Goal: Task Accomplishment & Management: Use online tool/utility

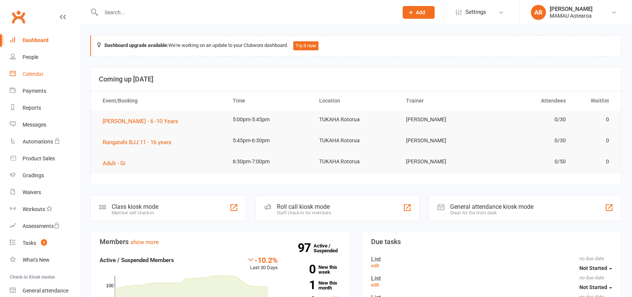
click at [39, 72] on div "Calendar" at bounding box center [33, 74] width 21 height 6
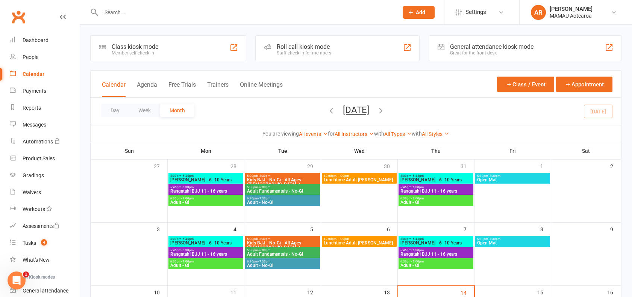
click at [314, 49] on div "Roll call kiosk mode" at bounding box center [304, 46] width 55 height 7
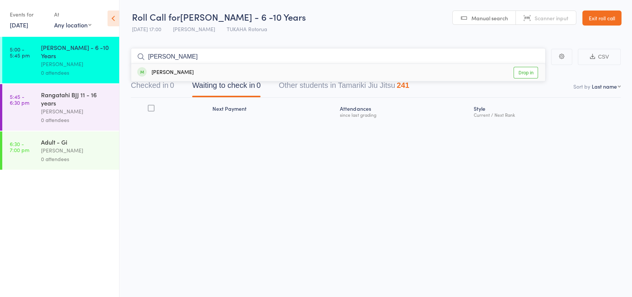
type input "[PERSON_NAME]"
click at [517, 73] on link "Drop in" at bounding box center [526, 73] width 24 height 12
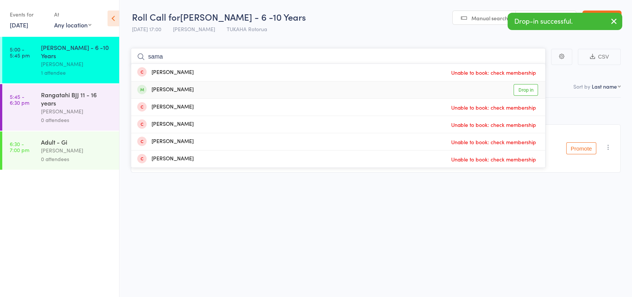
type input "sama"
click at [531, 88] on link "Drop in" at bounding box center [526, 90] width 24 height 12
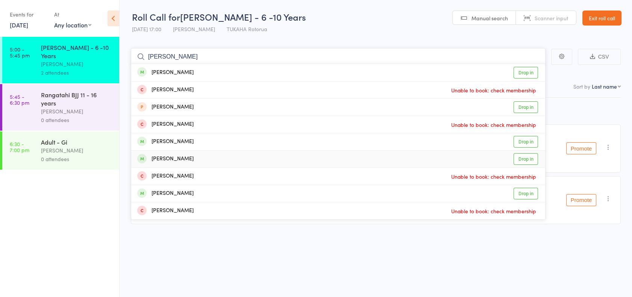
type input "[PERSON_NAME]"
click at [520, 159] on link "Drop in" at bounding box center [526, 159] width 24 height 12
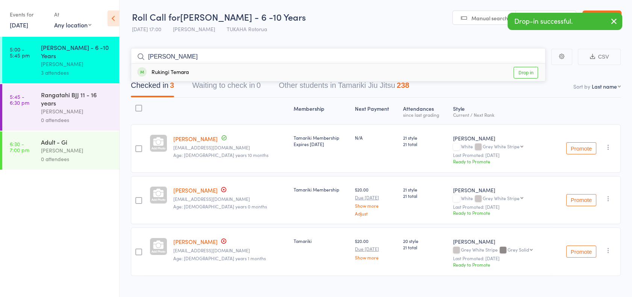
type input "[PERSON_NAME]"
click at [518, 75] on link "Drop in" at bounding box center [526, 73] width 24 height 12
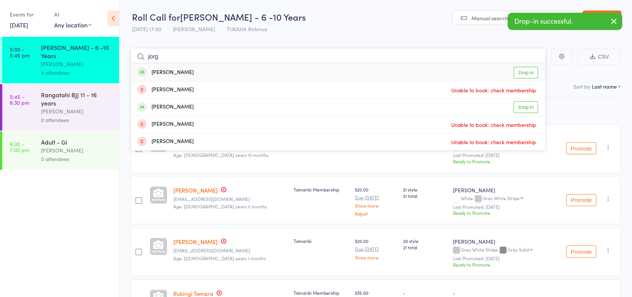
type input "jorg"
click at [521, 71] on link "Drop in" at bounding box center [526, 73] width 24 height 12
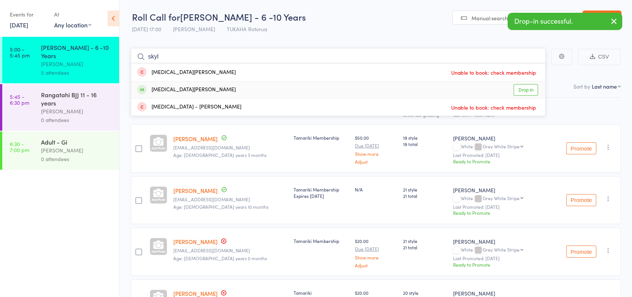
type input "skyl"
click at [526, 89] on link "Drop in" at bounding box center [526, 90] width 24 height 12
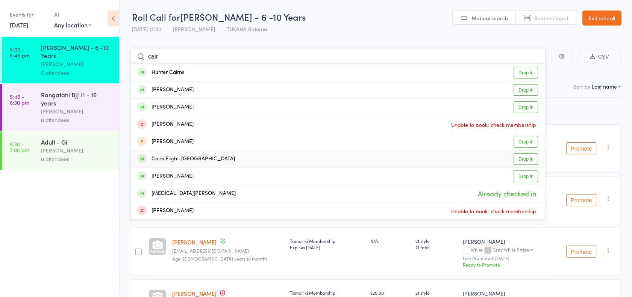
type input "cair"
click at [518, 157] on link "Drop in" at bounding box center [526, 159] width 24 height 12
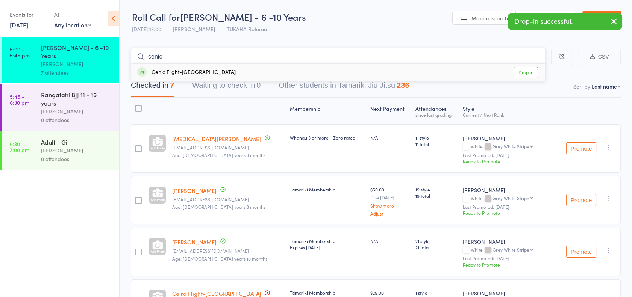
type input "cenic"
click at [530, 73] on link "Drop in" at bounding box center [526, 73] width 24 height 12
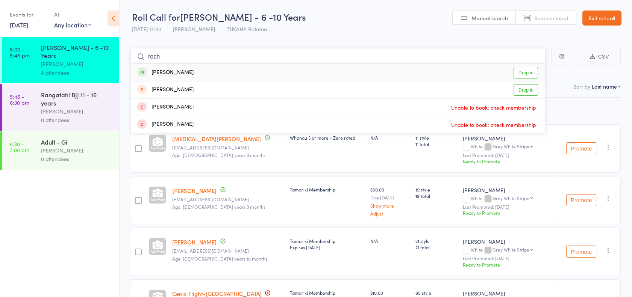
type input "roch"
click at [530, 73] on link "Drop in" at bounding box center [526, 73] width 24 height 12
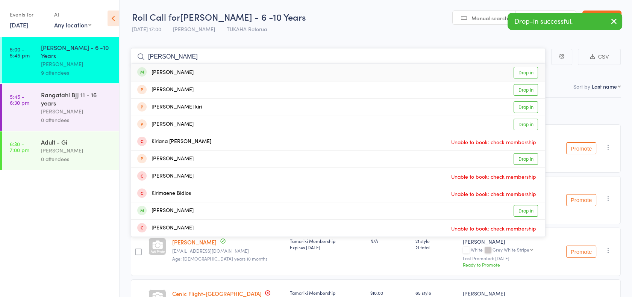
type input "kirian"
click at [525, 72] on link "Drop in" at bounding box center [526, 73] width 24 height 12
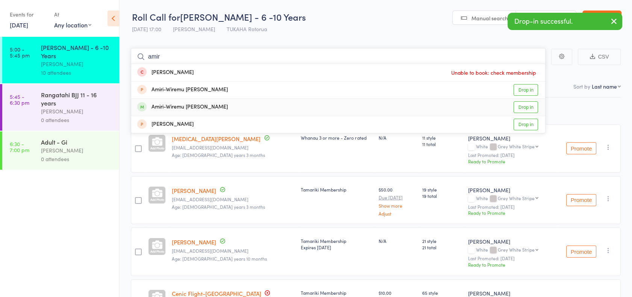
type input "amir"
click at [530, 108] on link "Drop in" at bounding box center [526, 108] width 24 height 12
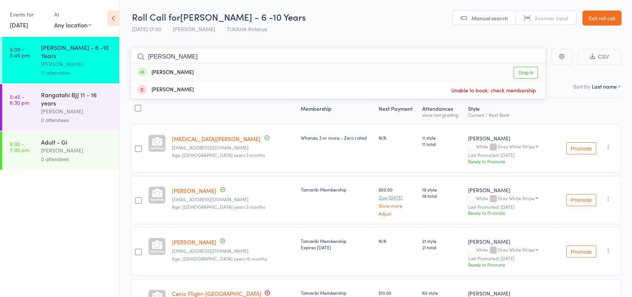
type input "hoan"
click at [519, 75] on link "Drop in" at bounding box center [526, 73] width 24 height 12
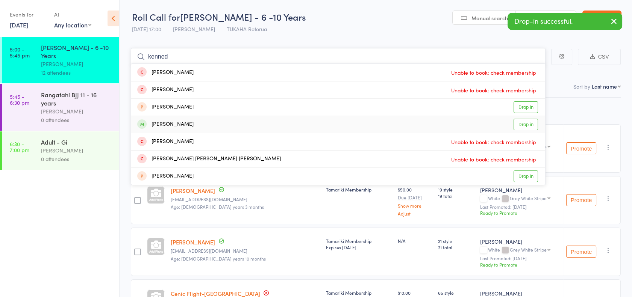
type input "kenned"
click at [525, 127] on link "Drop in" at bounding box center [526, 125] width 24 height 12
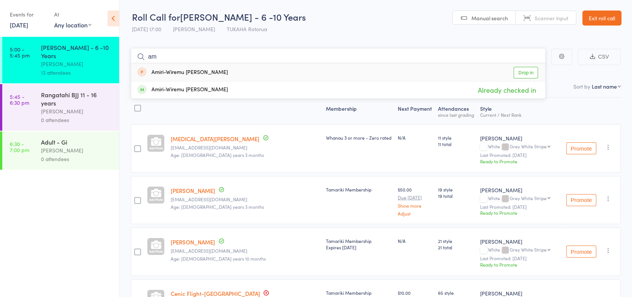
type input "a"
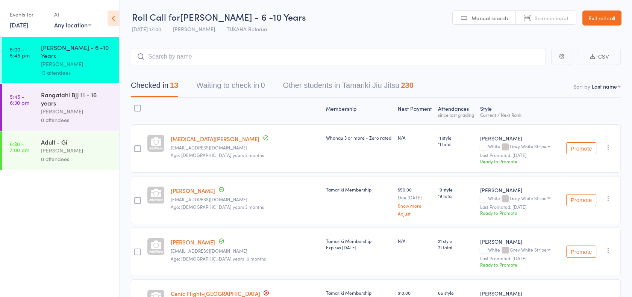
click at [86, 91] on div "Rangatahi BJJ 11 - 16 years" at bounding box center [77, 99] width 72 height 17
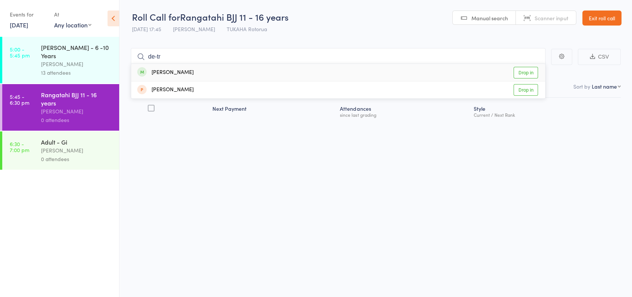
type input "de-tr"
click at [527, 70] on link "Drop in" at bounding box center [526, 73] width 24 height 12
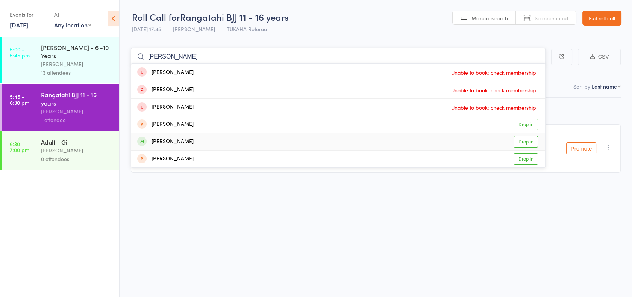
type input "alex"
click at [526, 142] on link "Drop in" at bounding box center [526, 142] width 24 height 12
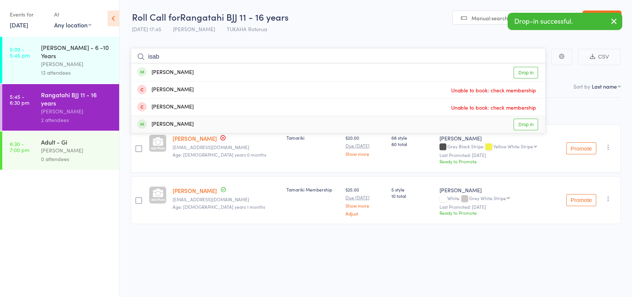
type input "isab"
click at [526, 123] on link "Drop in" at bounding box center [526, 125] width 24 height 12
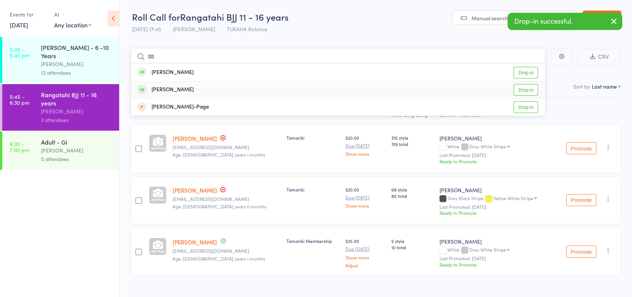
type input "titi"
click at [525, 92] on link "Drop in" at bounding box center [526, 90] width 24 height 12
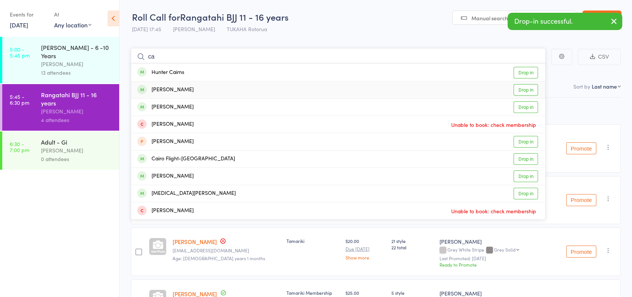
type input "c"
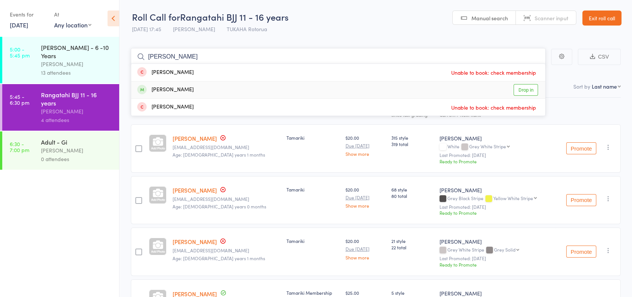
type input "henry"
click at [523, 85] on link "Drop in" at bounding box center [526, 90] width 24 height 12
